Goal: Navigation & Orientation: Go to known website

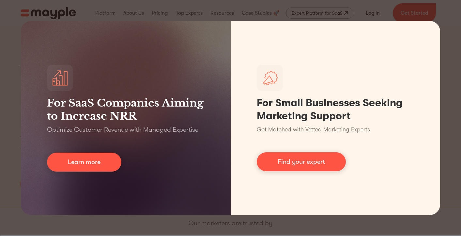
click at [458, 158] on div "For SaaS Companies Aiming to Increase NRR Optimize Customer Revenue with Manage…" at bounding box center [230, 118] width 461 height 236
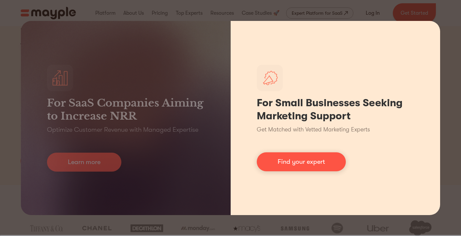
scroll to position [24, 0]
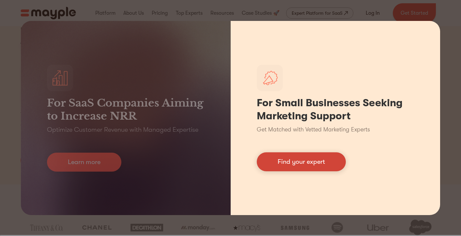
click at [325, 162] on link "Find your expert" at bounding box center [301, 161] width 89 height 19
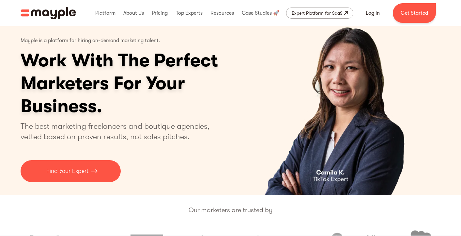
scroll to position [0, 0]
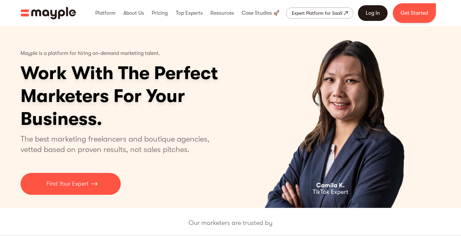
click at [374, 11] on link "Log In" at bounding box center [373, 13] width 30 height 16
